Goal: Task Accomplishment & Management: Complete application form

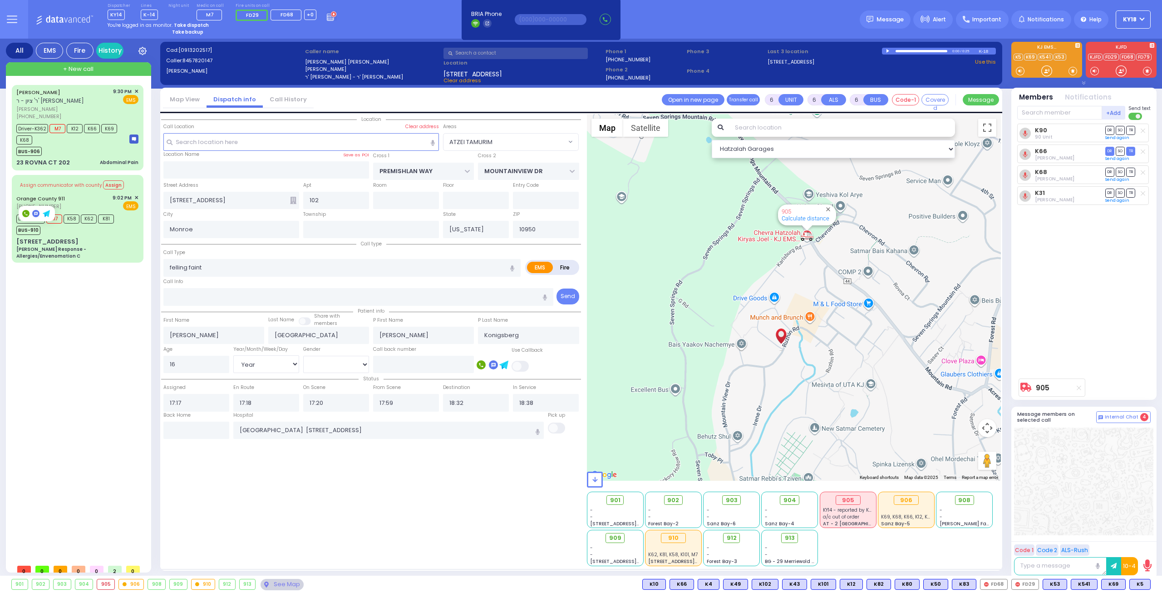
select select "ATZEI TAMURIM"
select select "Year"
select select "[DEMOGRAPHIC_DATA]"
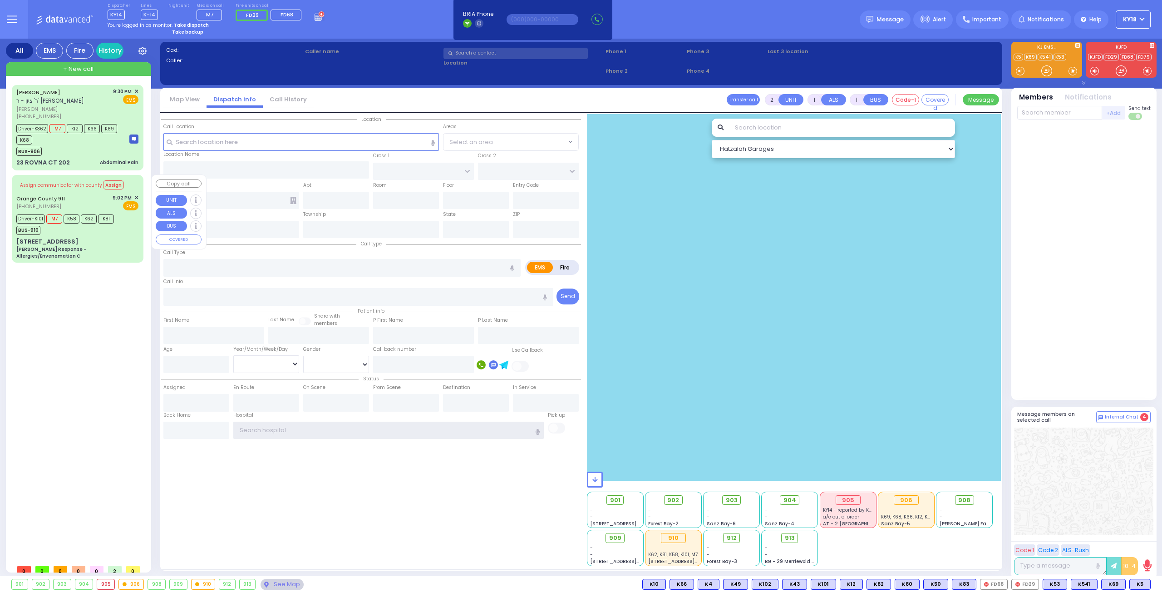
type input "ky18"
click at [69, 234] on div "BUS-910" at bounding box center [65, 228] width 98 height 11
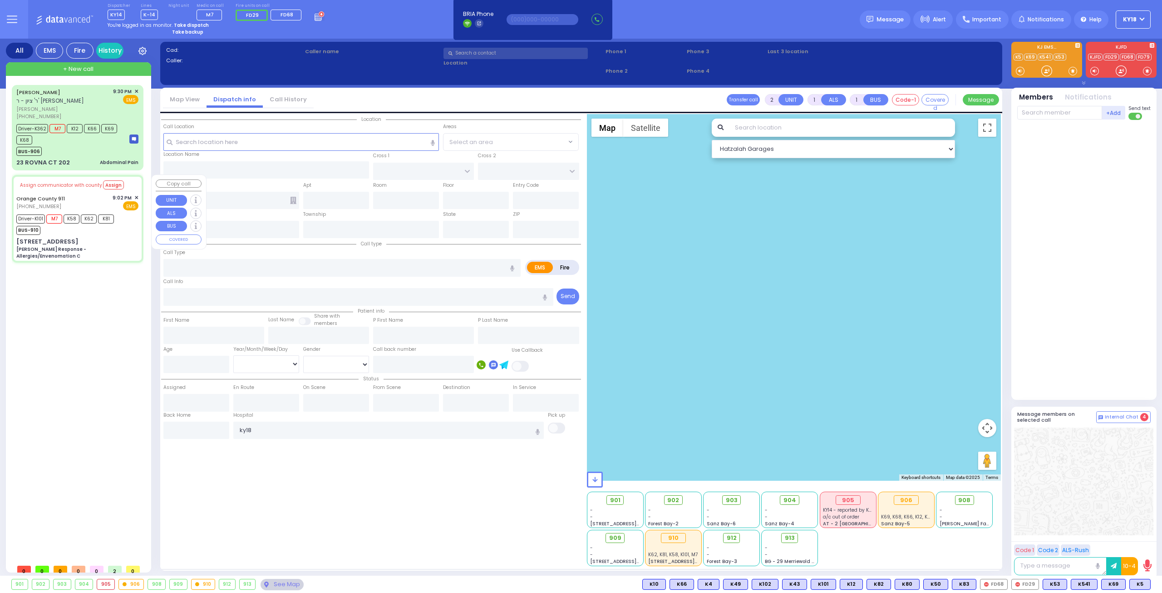
type input "6"
select select
type input "[PERSON_NAME] Response - Allergies/Envenomation C"
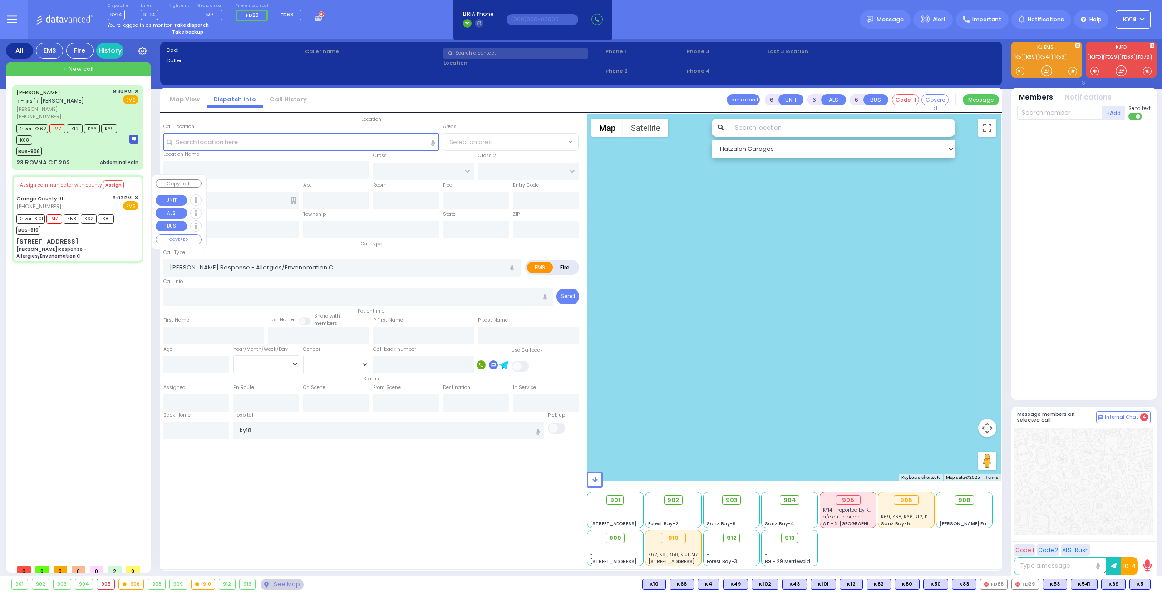
radio input "true"
type input "Nature: : Charlie Response - Allergies/Envenomation C Address: : 67 Bakertown R…"
type input "Jeno"
type input "Kiss"
type input "52"
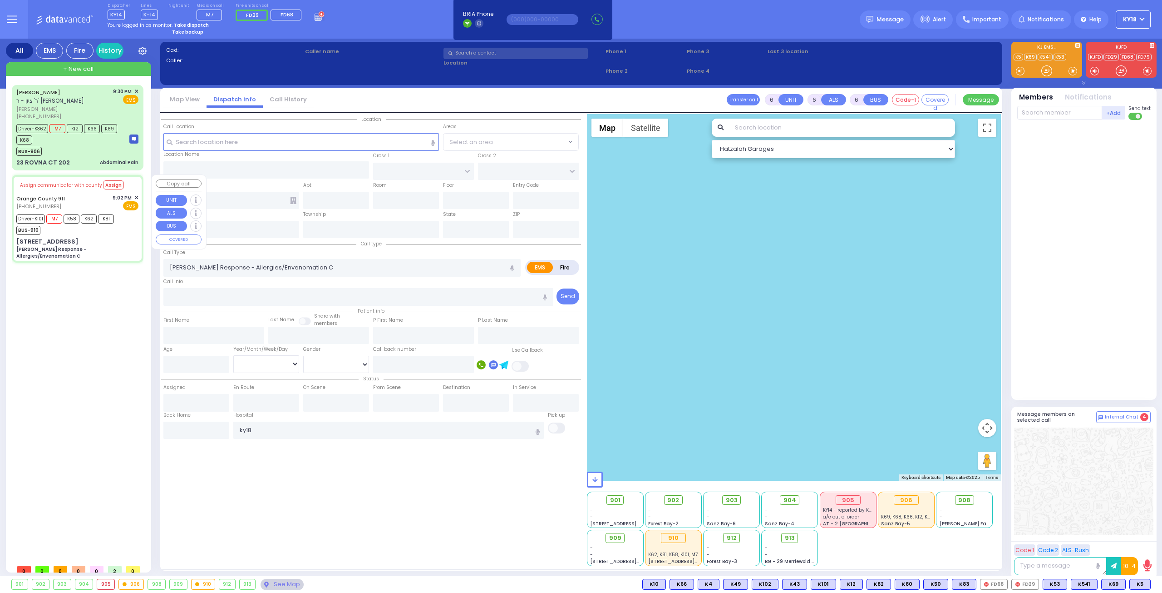
select select "Year"
select select "[DEMOGRAPHIC_DATA]"
type input "21:03"
type input "21:05"
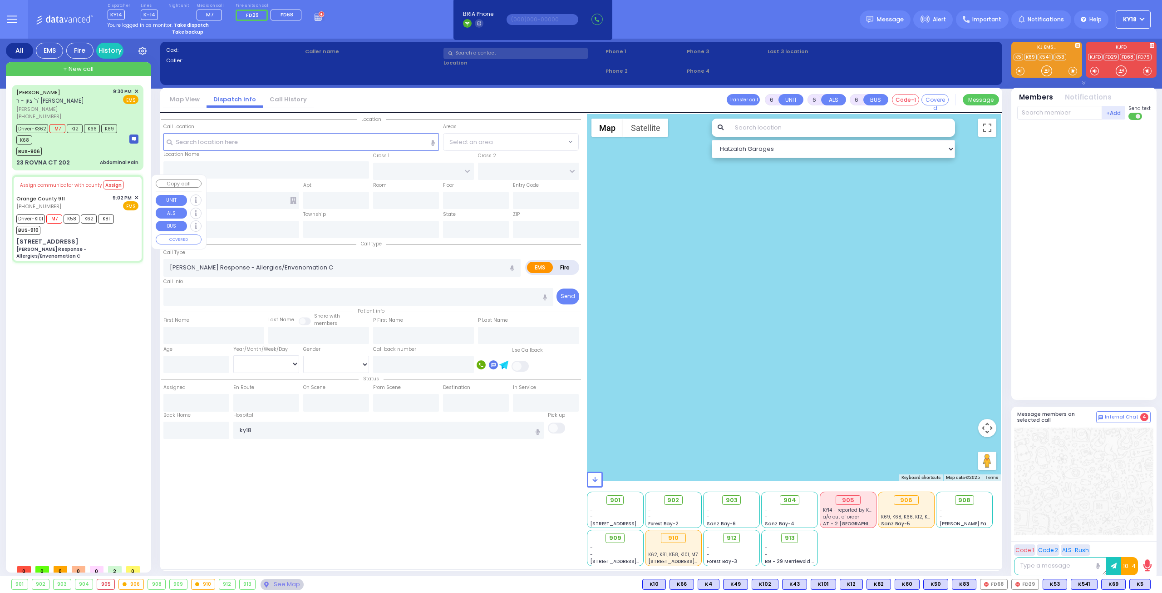
type input "21:21"
type input "21:35"
type input "22:00"
type input "Garnet Health Medical Center 707 East Main Street Middletown"
select select "Hatzalah Garages"
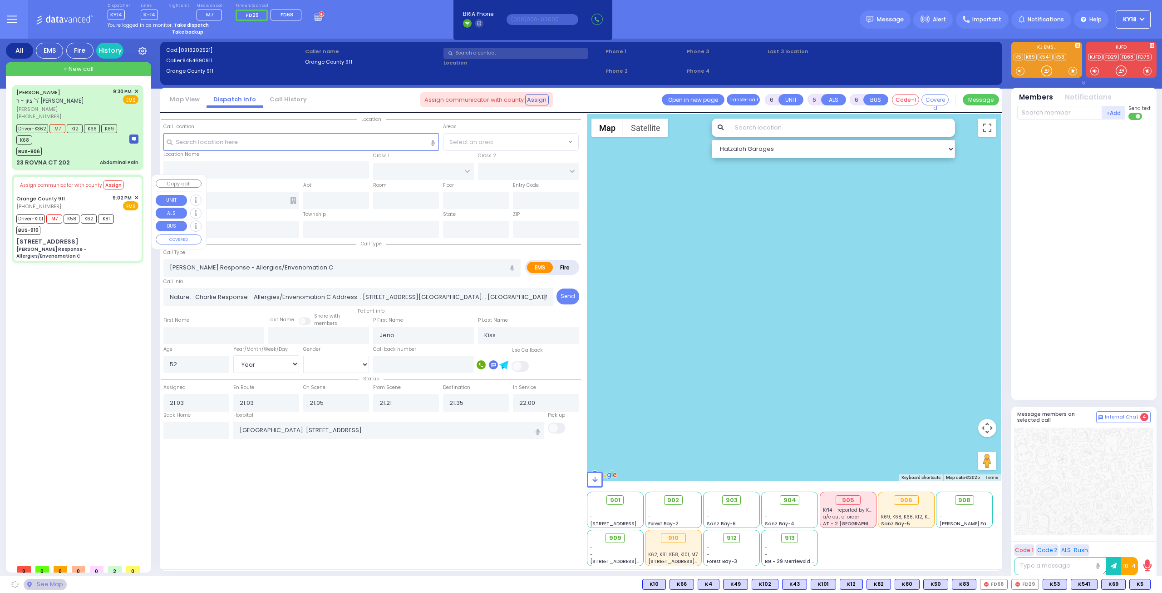
type input "[STREET_ADDRESS]"
type input "Monroe"
type input "[US_STATE]"
type input "10950"
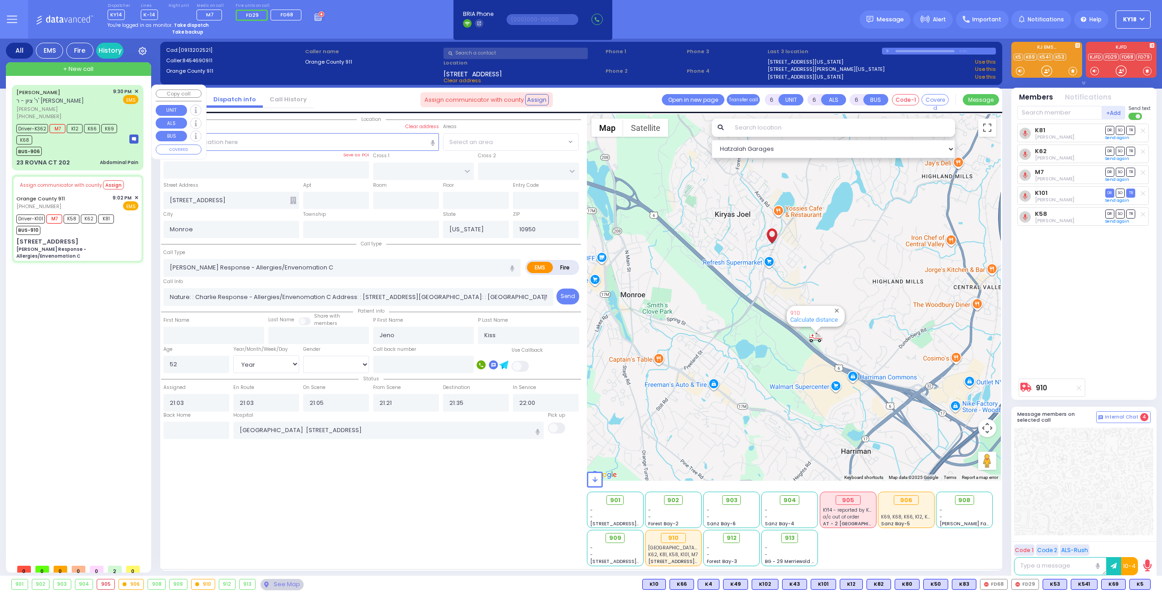
click at [80, 157] on div "MOSHE OVADYA SAAL ר' ציון - ר' מיכאל אלי' גבריאל עג'מי משה עובדי' סאאל (845) 53…" at bounding box center [78, 127] width 128 height 82
select select
type input "Abdominal Pain"
radio input "true"
type input "MOSHE OVADYA"
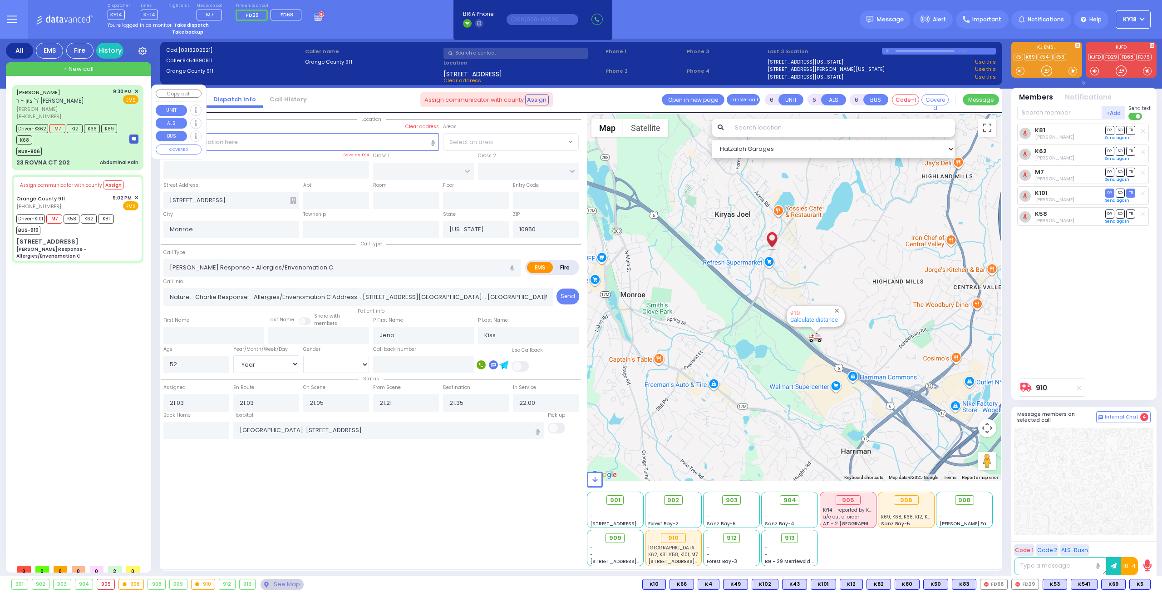
type input "SAAL"
type input "Moishe"
type input "Saal"
type input "21"
select select "Year"
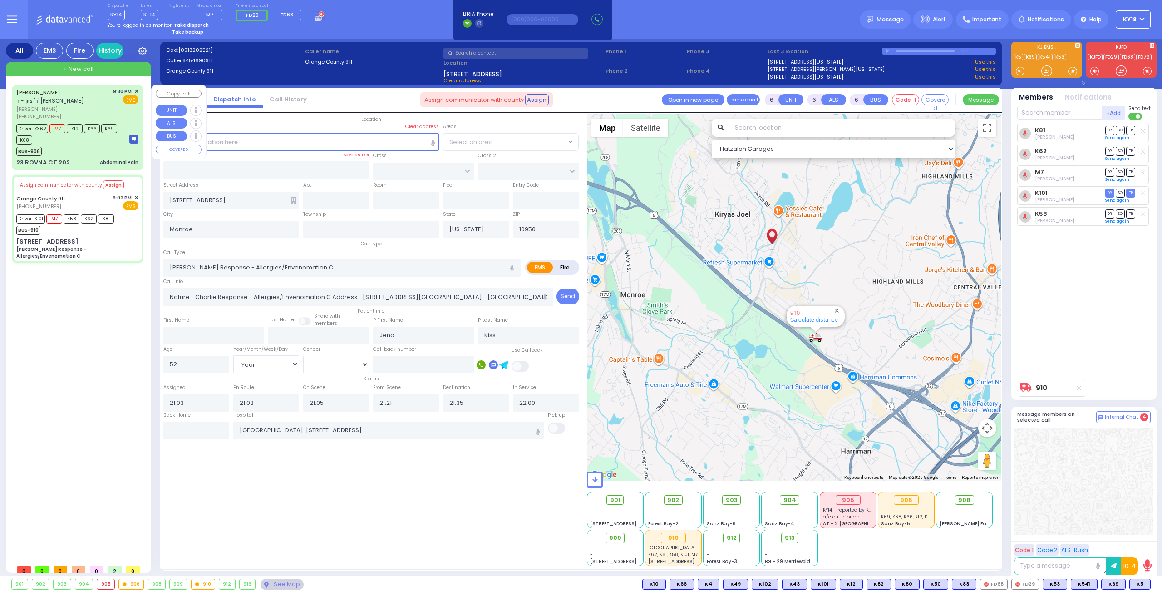
select select "[DEMOGRAPHIC_DATA]"
type input "21:30"
type input "21:33"
type input "21:35"
type input "22:12"
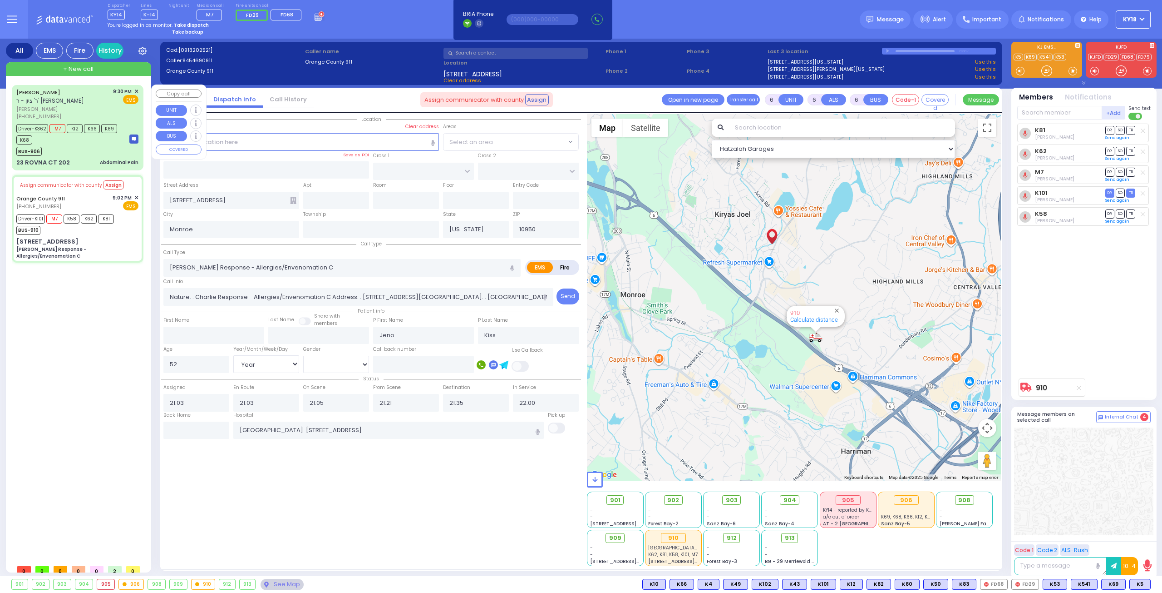
type input "22:40"
type input "Good Samaritan Hospital 257 Lafayette Avenue 8457909405 Suffern"
select select "Hatzalah Garages"
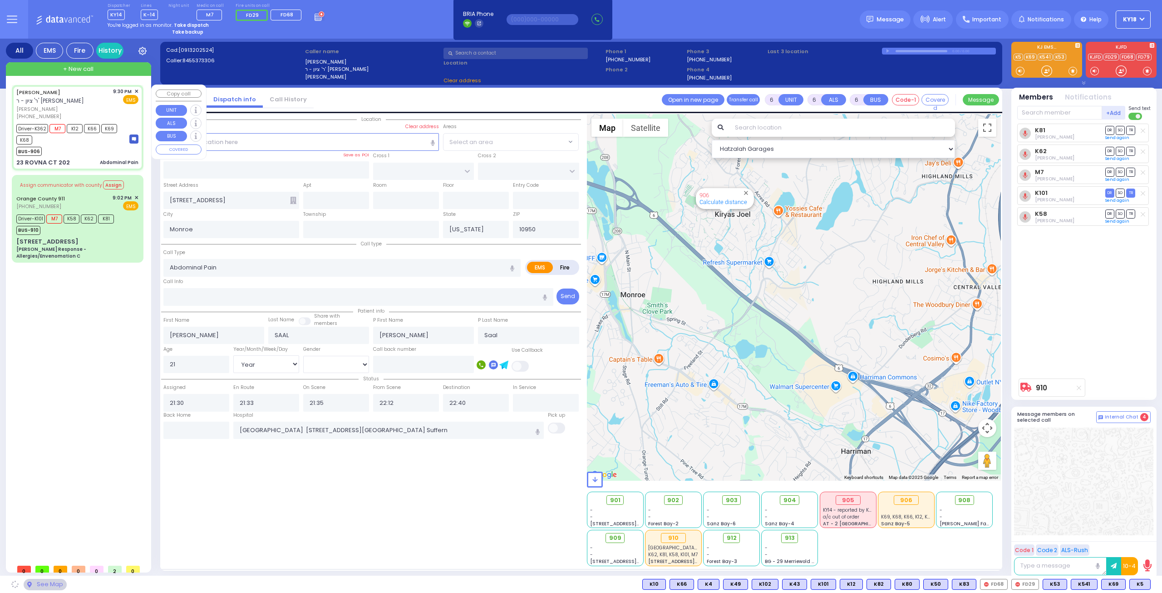
type input "CHEVRON RD"
type input "SEVEN SPRINGS MOUNTAIN RD"
type input "23 ROVNA CT"
type input "202"
select select "SECTION 5"
